Goal: Task Accomplishment & Management: Manage account settings

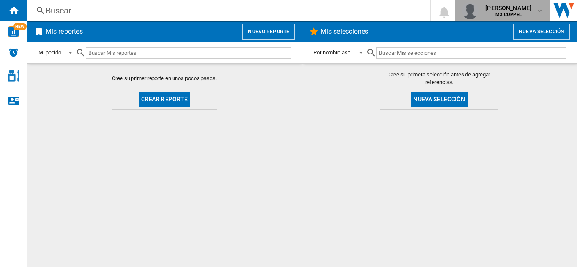
click at [530, 6] on div "[PERSON_NAME] MX COPPEL" at bounding box center [509, 11] width 54 height 14
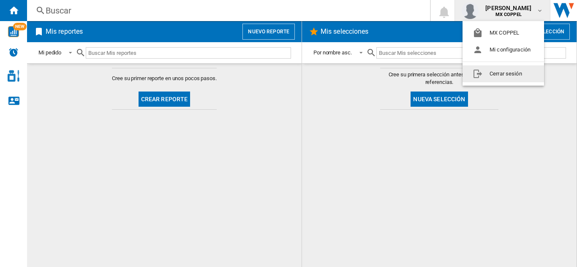
click at [508, 72] on button "Cerrar sesión" at bounding box center [502, 73] width 81 height 17
